Goal: Information Seeking & Learning: Learn about a topic

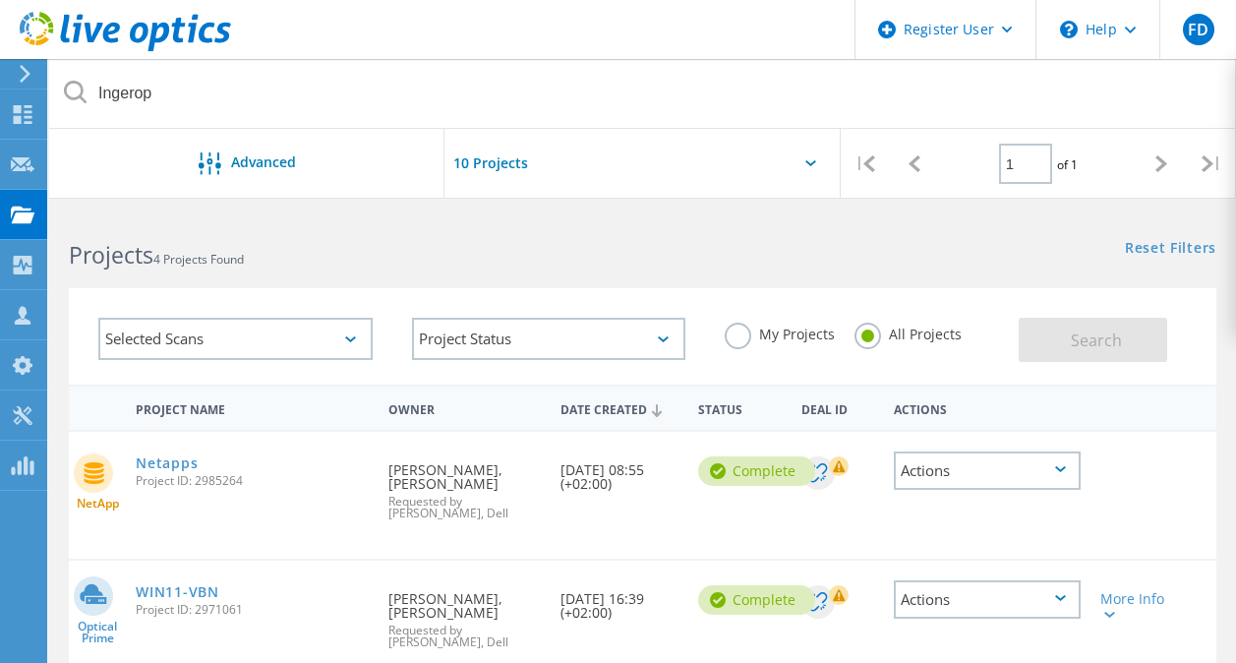
click at [103, 41] on icon at bounding box center [125, 32] width 211 height 40
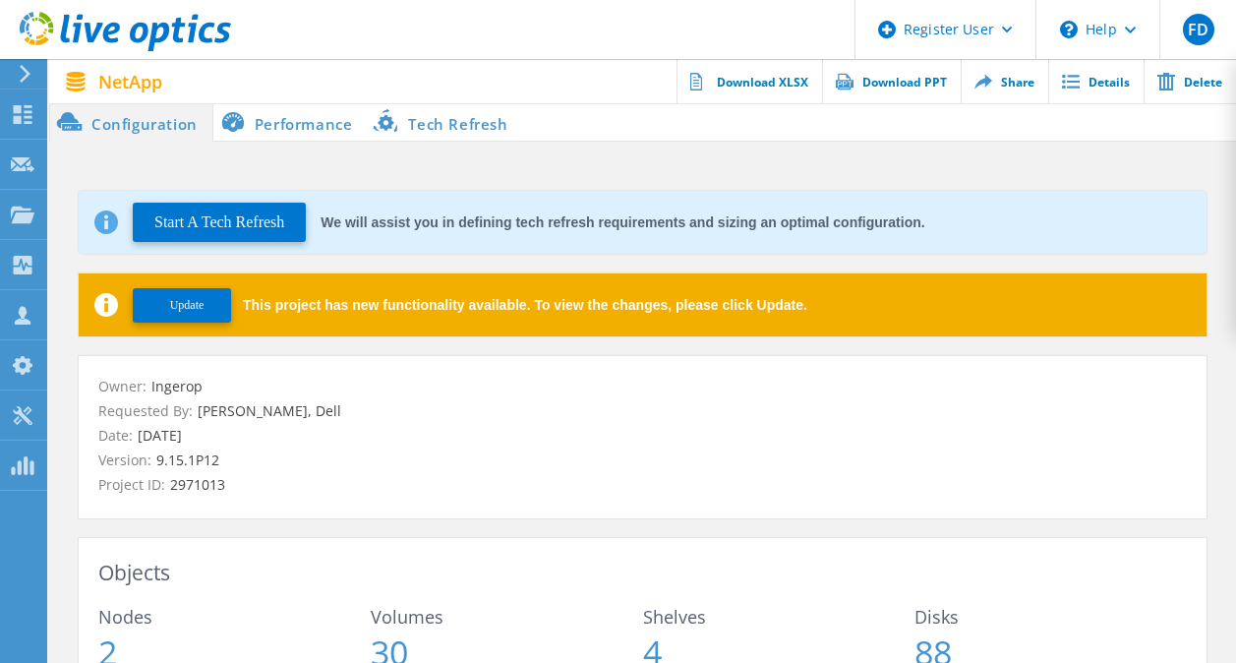
click at [317, 118] on li "Performance" at bounding box center [290, 121] width 154 height 39
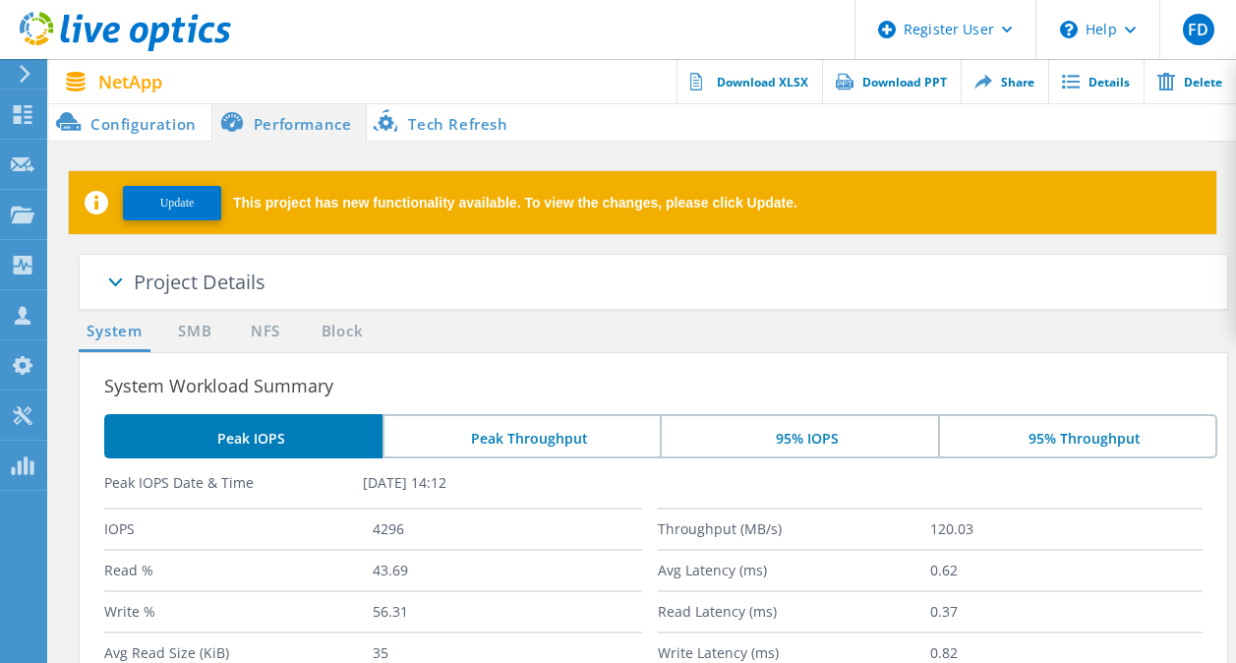
click at [108, 119] on li "Configuration" at bounding box center [130, 121] width 162 height 39
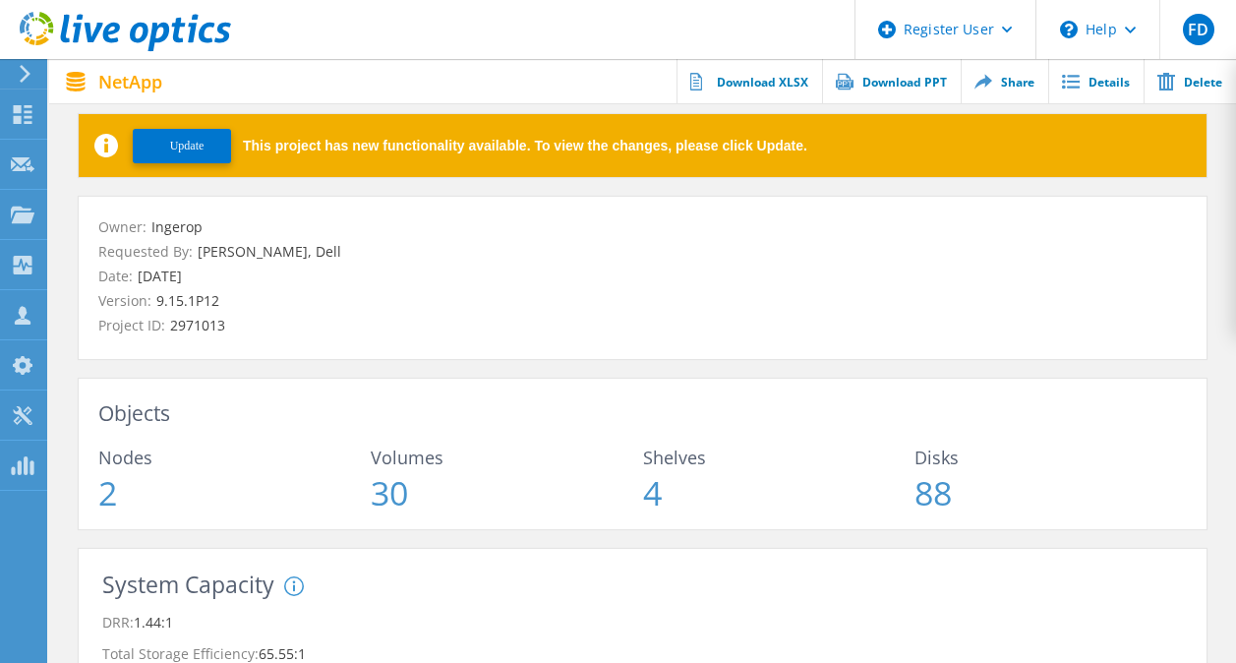
scroll to position [158, 0]
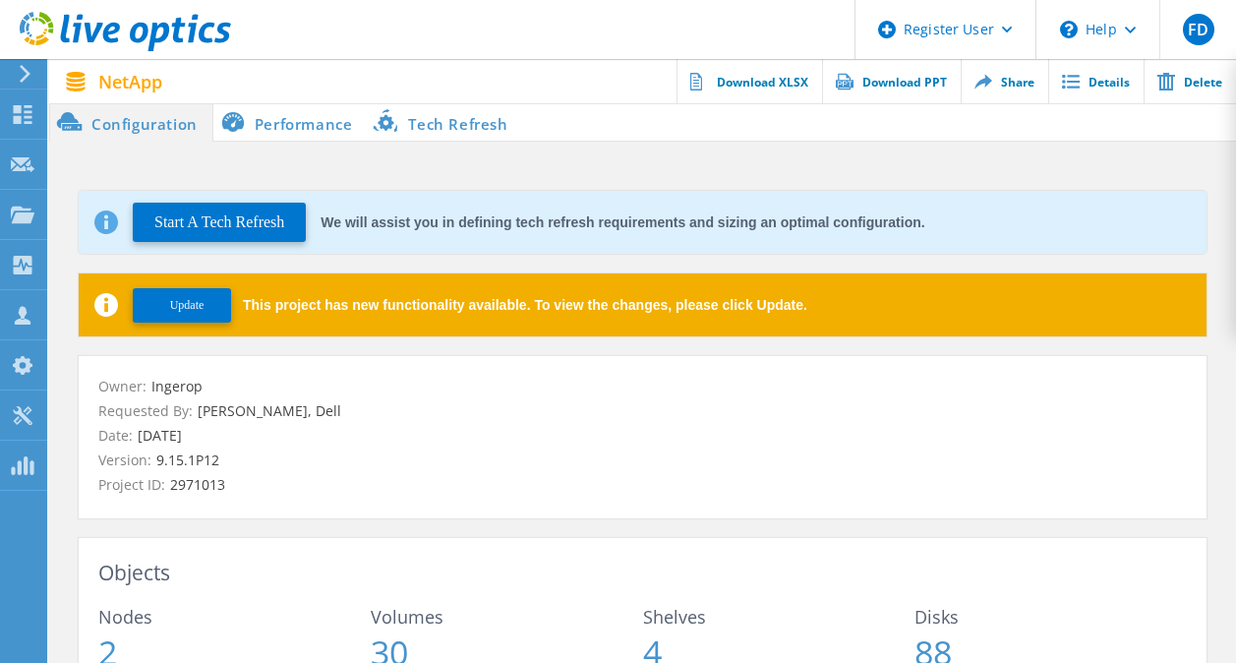
click at [323, 125] on li "Performance" at bounding box center [290, 121] width 154 height 39
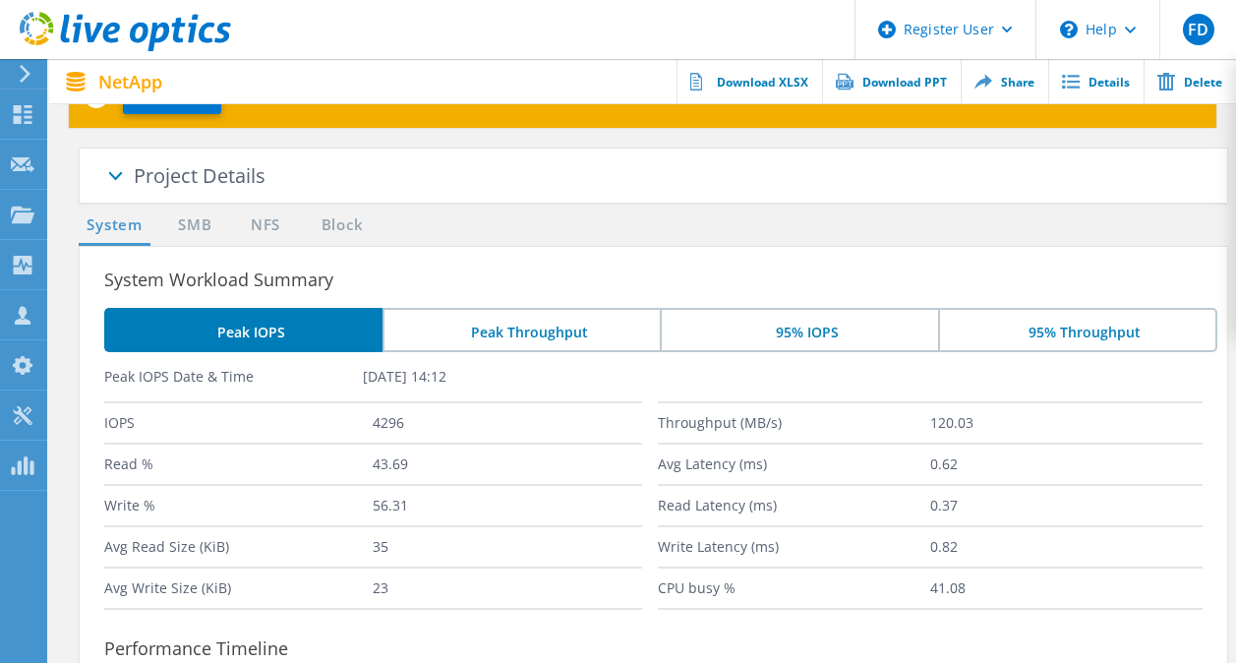
scroll to position [105, 0]
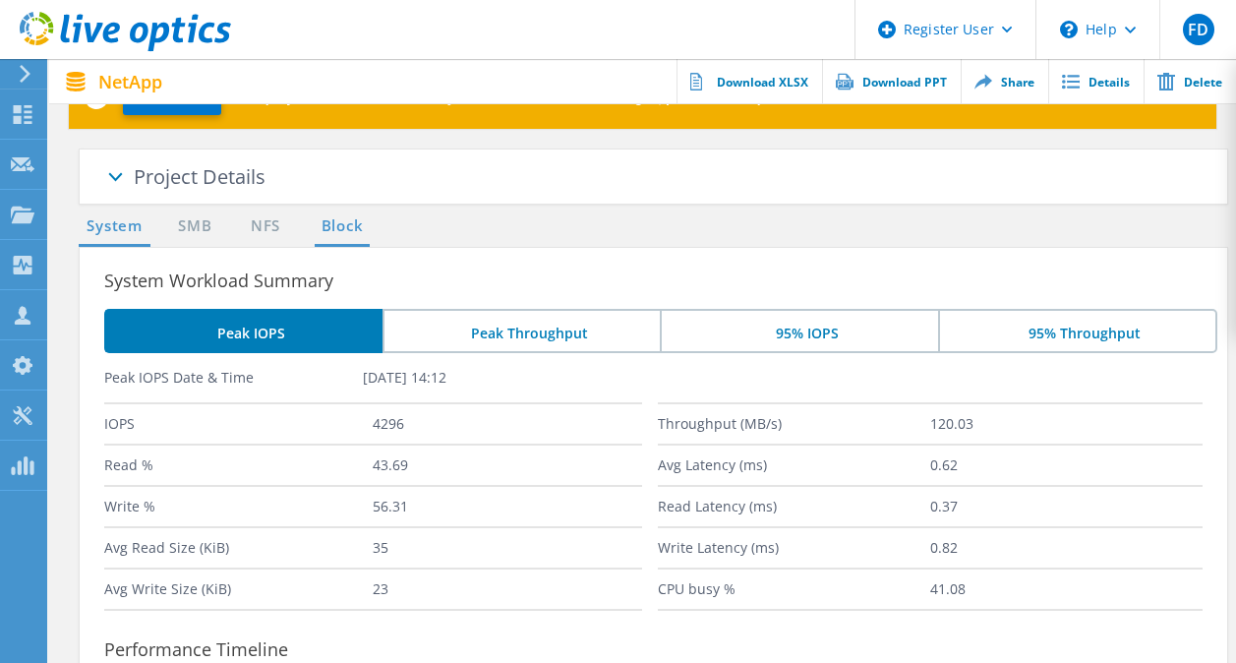
click at [350, 218] on link "Block" at bounding box center [342, 226] width 54 height 25
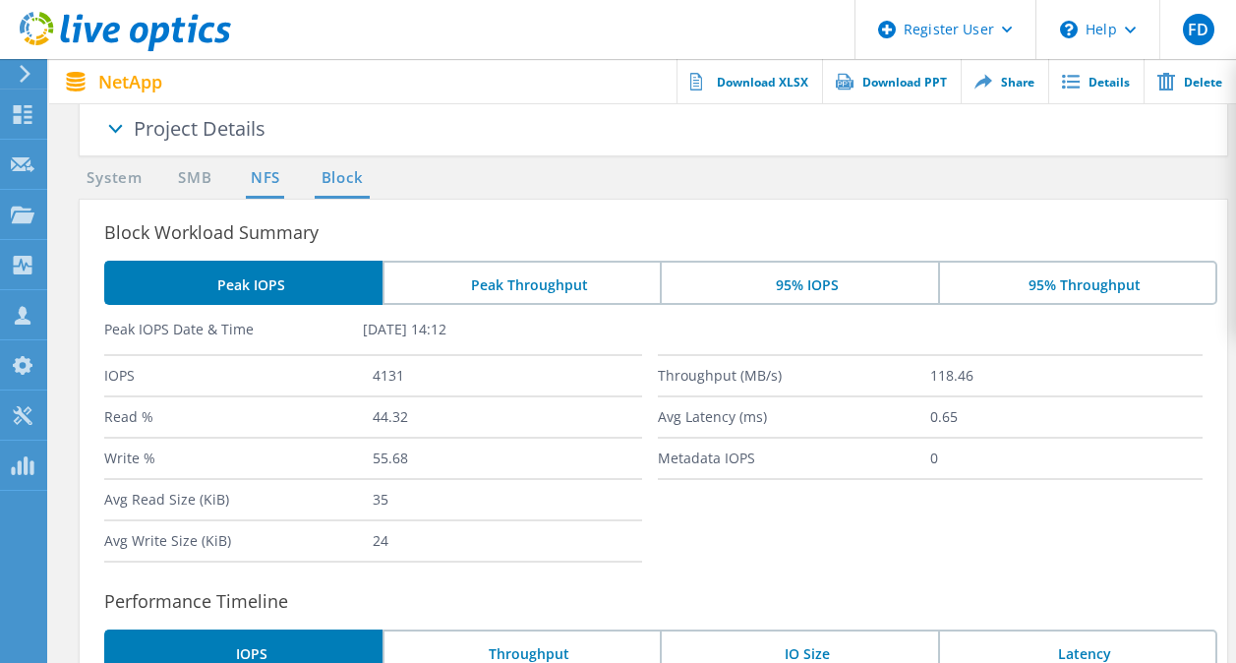
click at [273, 189] on link "NFS" at bounding box center [265, 178] width 38 height 25
click at [216, 182] on link "SMB" at bounding box center [194, 178] width 43 height 25
click at [124, 175] on link "System" at bounding box center [115, 178] width 72 height 25
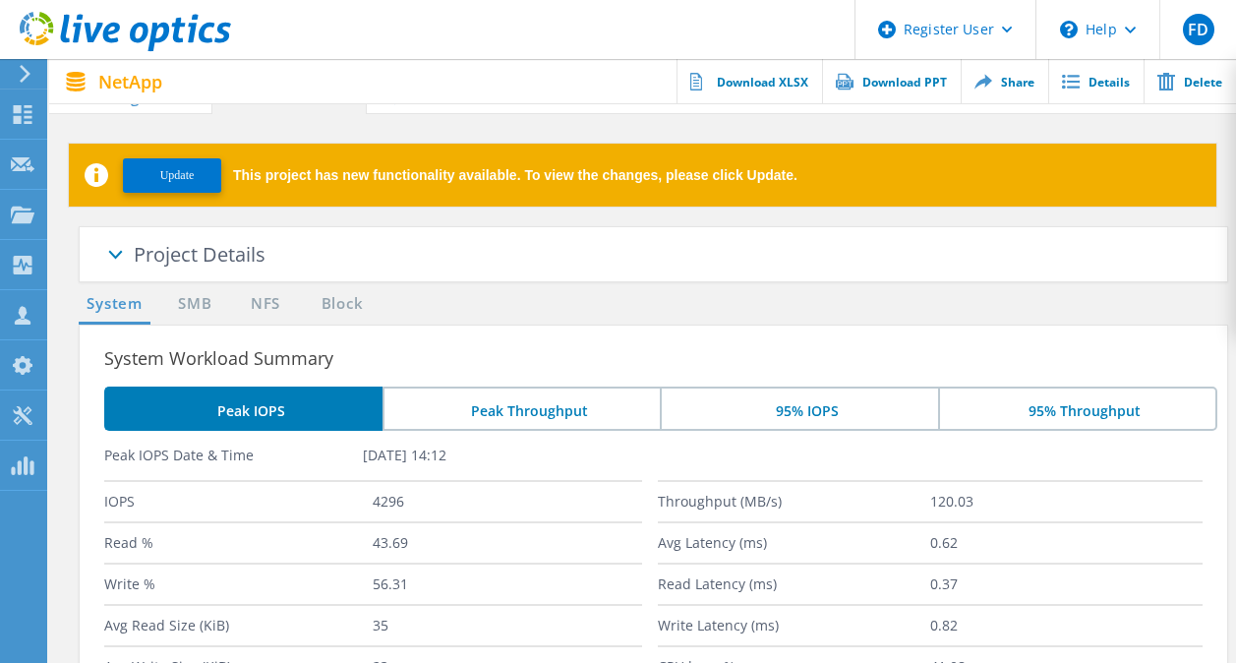
scroll to position [0, 0]
